Goal: Check status: Check status

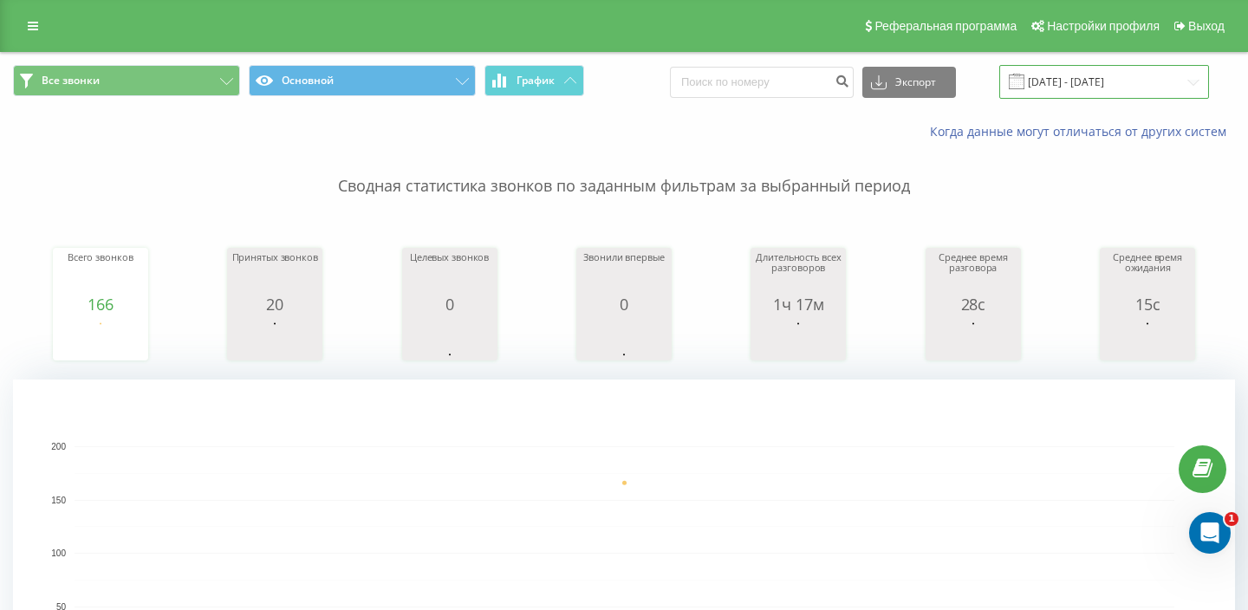
click at [1070, 80] on input "22.09.2025 - 22.09.2025" at bounding box center [1105, 82] width 210 height 34
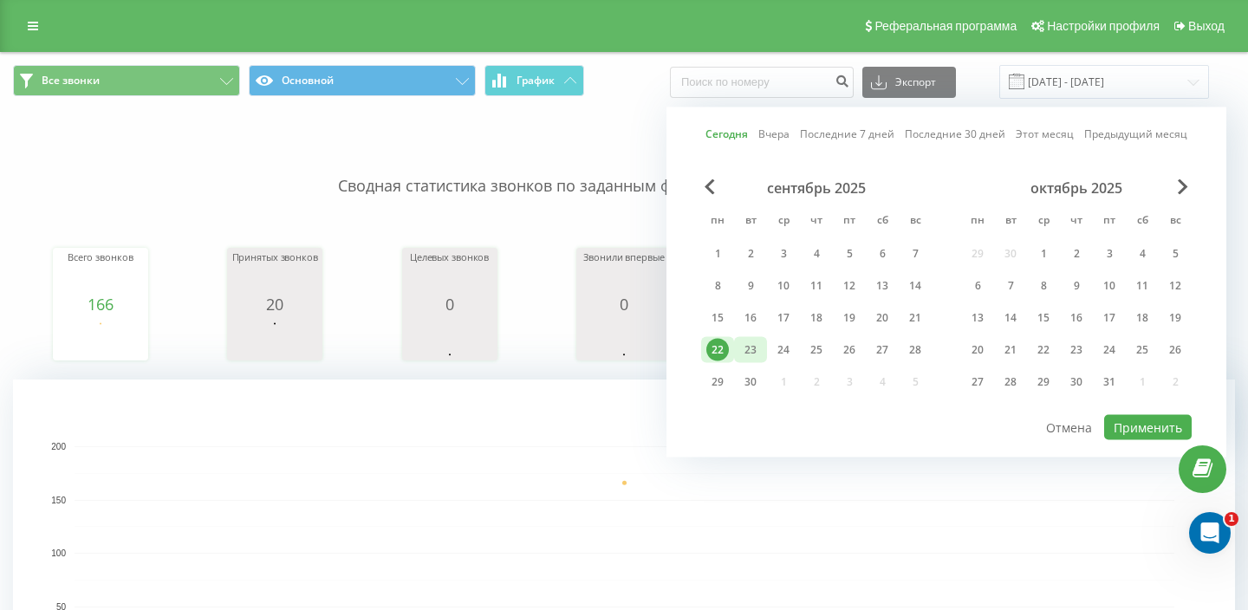
click at [751, 355] on div "23" at bounding box center [751, 350] width 23 height 23
click at [1135, 428] on button "Применить" at bounding box center [1148, 427] width 88 height 25
type input "[DATE] - [DATE]"
